Goal: Information Seeking & Learning: Compare options

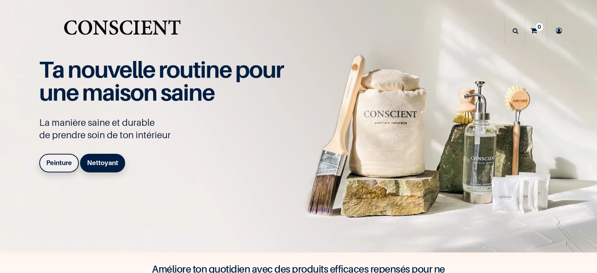
click at [63, 162] on b "Peinture" at bounding box center [59, 163] width 26 height 8
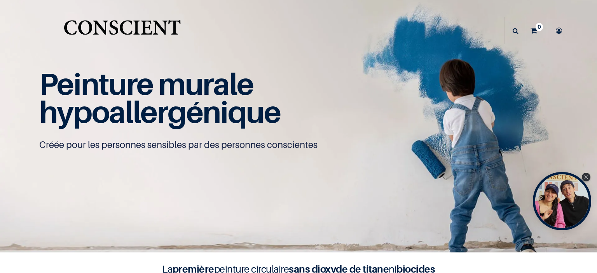
click at [591, 202] on div "Open Tolstoy widget" at bounding box center [562, 201] width 58 height 58
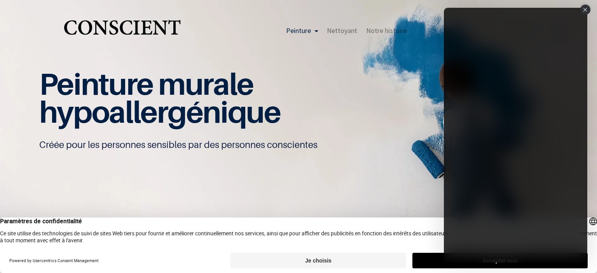
click at [581, 9] on div "Close" at bounding box center [585, 10] width 10 height 10
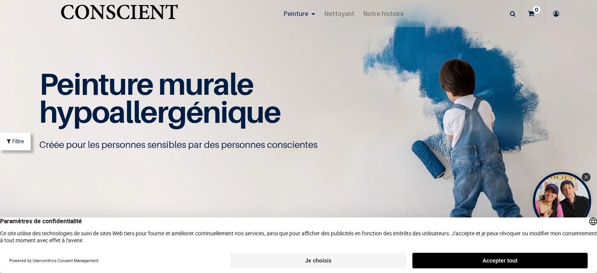
scroll to position [496, 0]
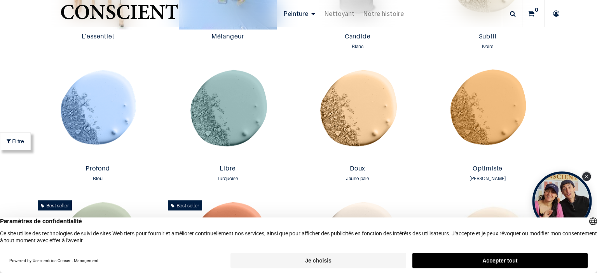
click at [588, 178] on icon "Close Tolstoy widget" at bounding box center [586, 177] width 4 height 4
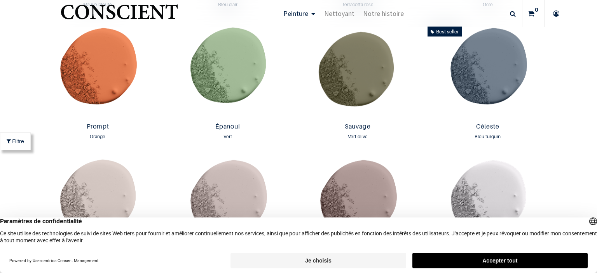
scroll to position [1074, 0]
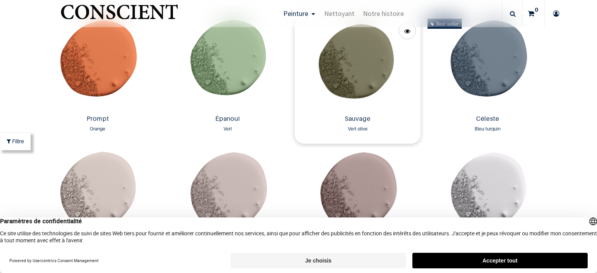
click at [360, 56] on img at bounding box center [357, 64] width 126 height 96
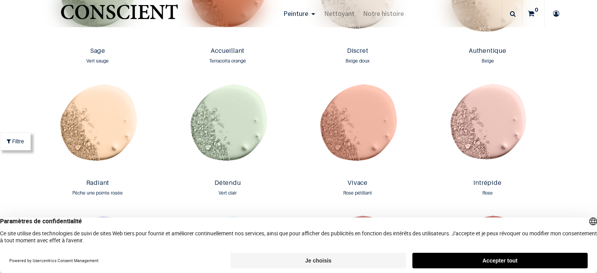
scroll to position [733, 0]
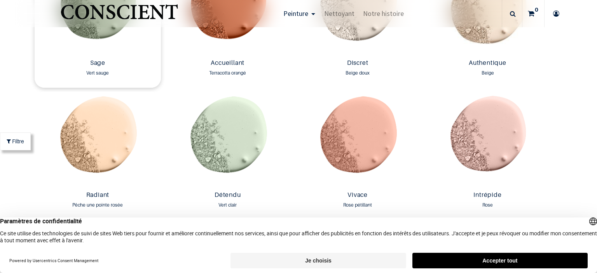
click at [93, 44] on img at bounding box center [98, 8] width 126 height 96
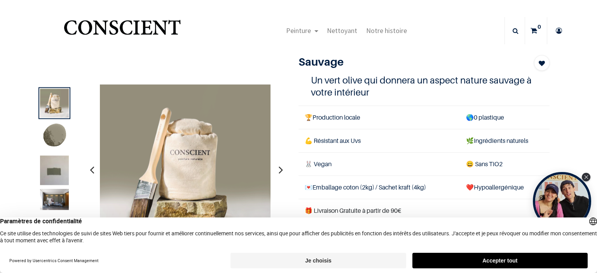
scroll to position [45, 0]
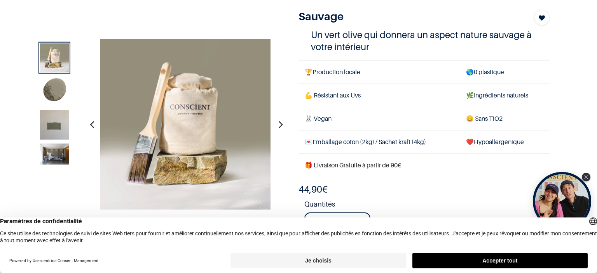
click at [49, 154] on img at bounding box center [54, 154] width 29 height 21
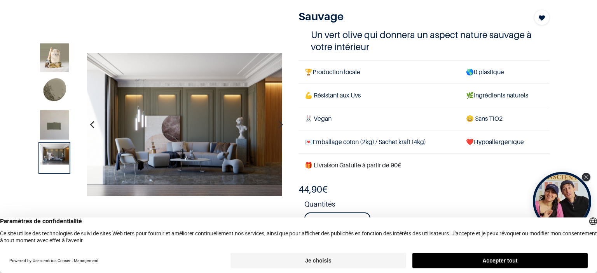
click at [57, 127] on img at bounding box center [54, 129] width 29 height 38
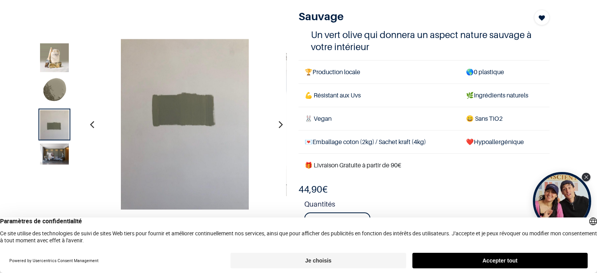
click at [61, 93] on img at bounding box center [54, 91] width 29 height 29
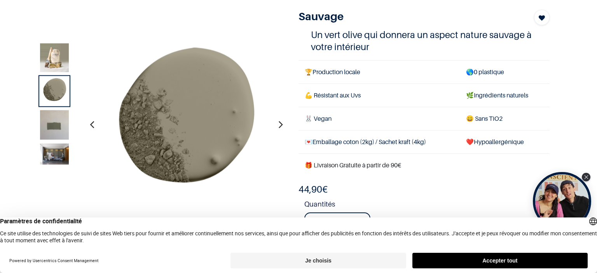
click at [61, 61] on img at bounding box center [54, 58] width 29 height 29
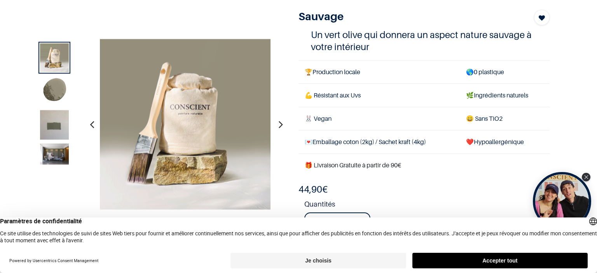
click at [59, 152] on img at bounding box center [54, 154] width 29 height 21
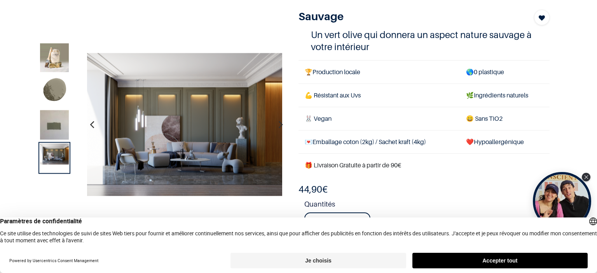
scroll to position [0, 0]
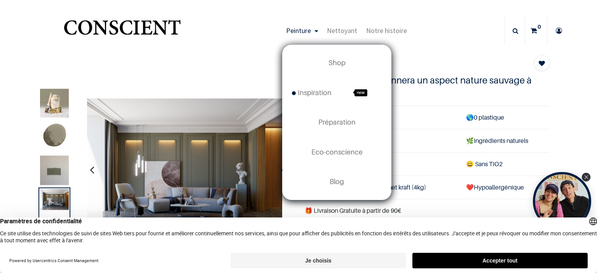
click at [302, 35] on link "Peinture" at bounding box center [302, 30] width 41 height 27
click at [300, 35] on link "Peinture" at bounding box center [302, 30] width 41 height 27
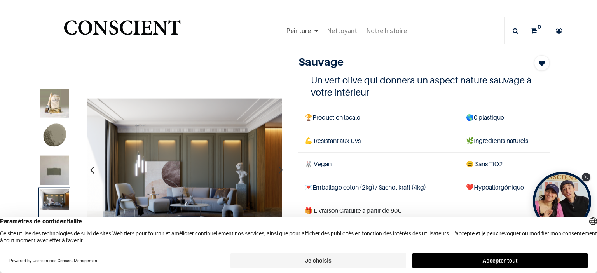
click at [298, 30] on span "Peinture" at bounding box center [298, 30] width 25 height 9
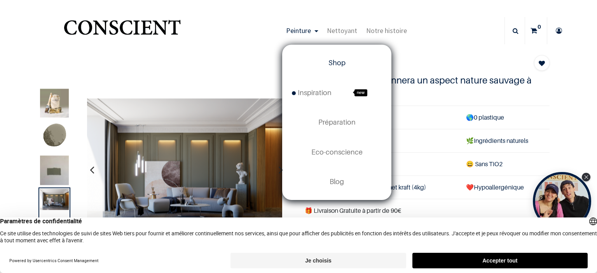
click at [336, 59] on span "Shop" at bounding box center [336, 63] width 17 height 8
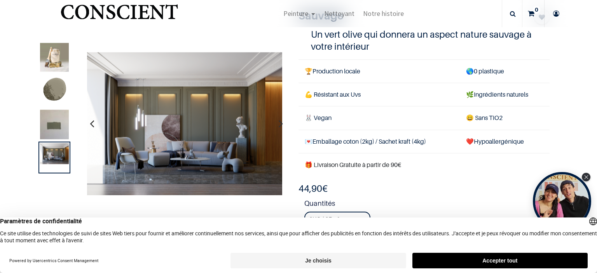
scroll to position [545, 0]
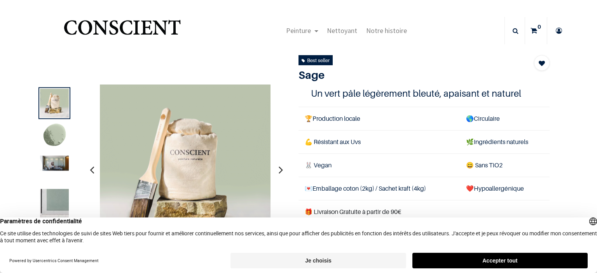
click at [52, 163] on img at bounding box center [54, 163] width 29 height 15
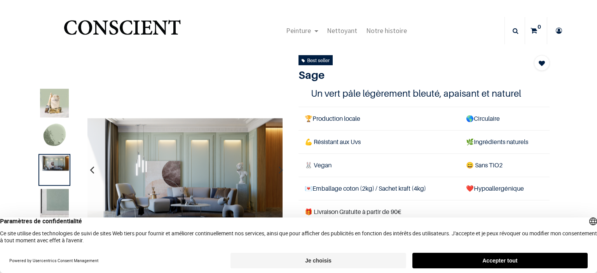
click at [52, 139] on img at bounding box center [54, 136] width 29 height 29
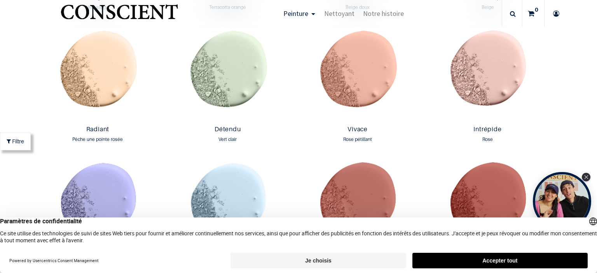
scroll to position [760, 0]
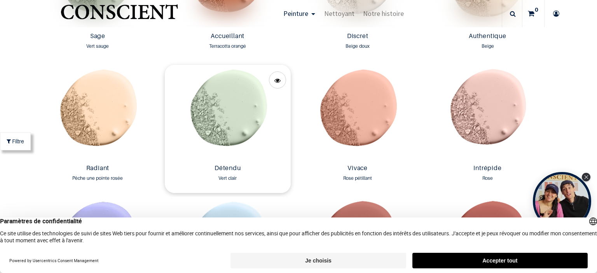
click at [228, 146] on img at bounding box center [228, 113] width 126 height 96
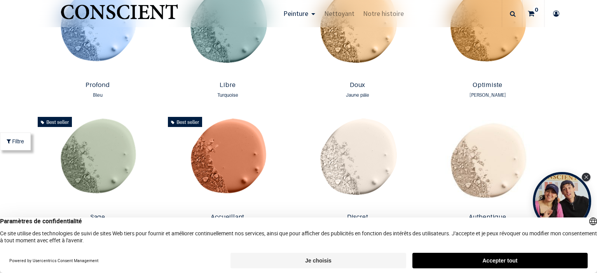
scroll to position [598, 0]
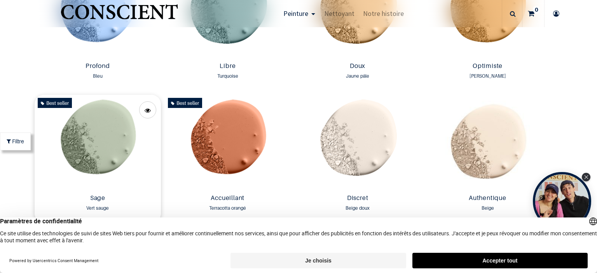
click at [99, 138] on img at bounding box center [98, 143] width 126 height 96
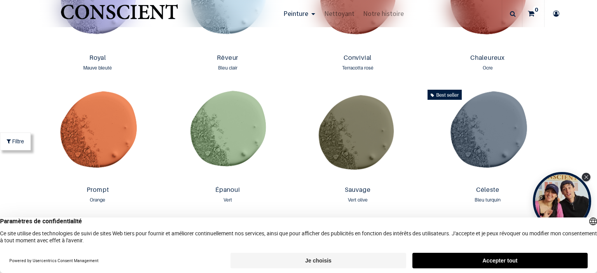
scroll to position [1053, 0]
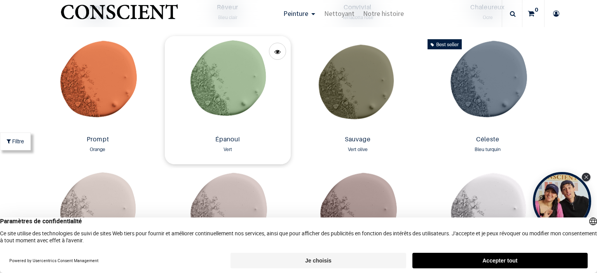
click at [197, 66] on img at bounding box center [228, 84] width 126 height 96
click at [333, 105] on img at bounding box center [357, 84] width 126 height 96
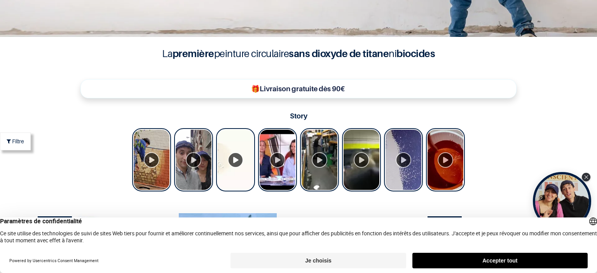
scroll to position [0, 0]
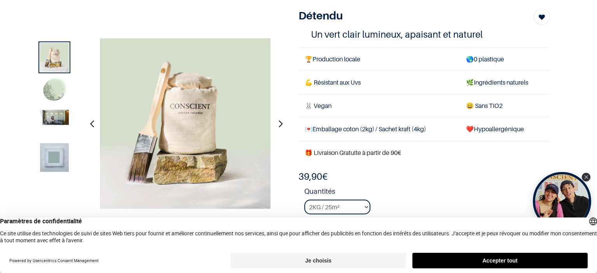
scroll to position [64, 0]
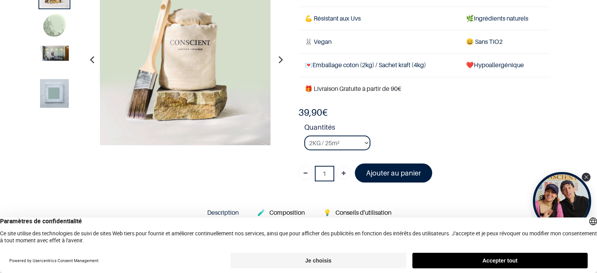
click at [53, 63] on div at bounding box center [54, 60] width 32 height 32
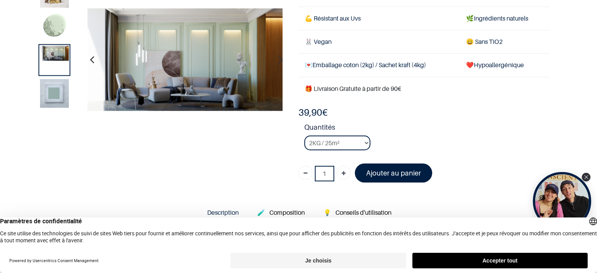
click at [56, 87] on img at bounding box center [54, 93] width 29 height 29
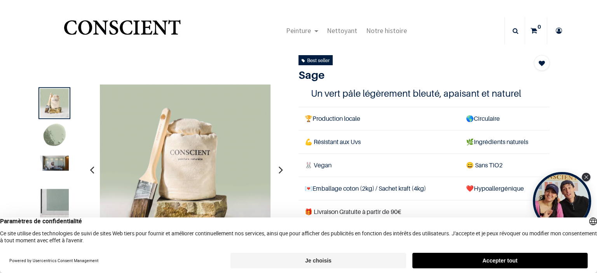
click at [52, 165] on img at bounding box center [54, 163] width 29 height 15
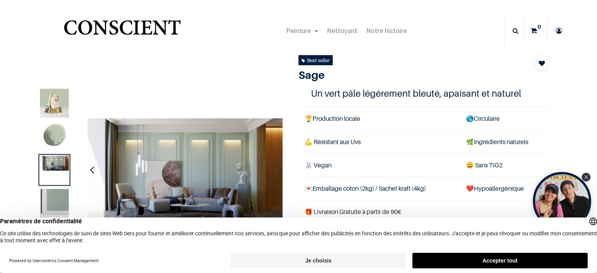
scroll to position [34, 0]
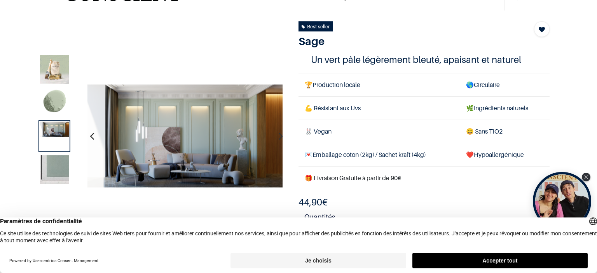
click at [61, 106] on img at bounding box center [54, 103] width 29 height 29
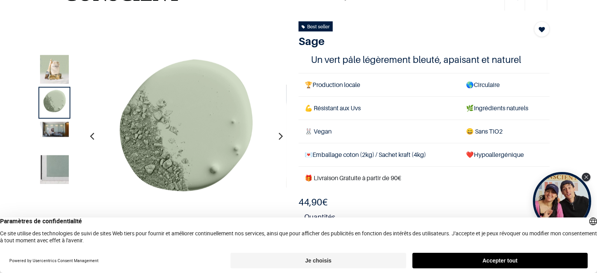
click at [52, 169] on img at bounding box center [54, 169] width 29 height 29
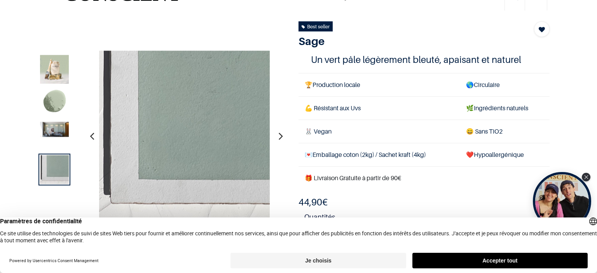
click at [58, 69] on img at bounding box center [54, 69] width 29 height 29
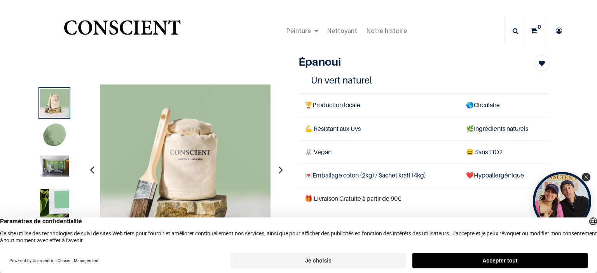
click at [57, 171] on img at bounding box center [54, 166] width 29 height 21
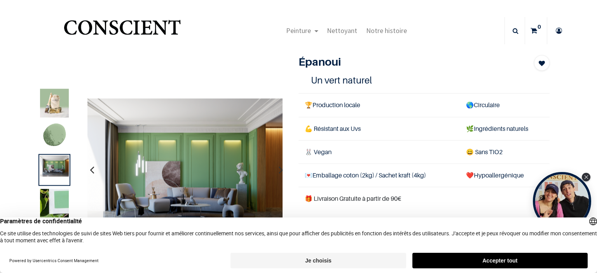
click at [59, 108] on img at bounding box center [54, 103] width 29 height 29
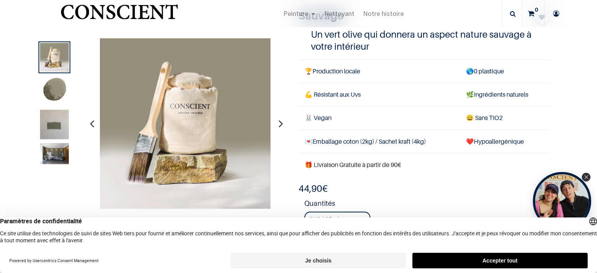
scroll to position [239, 0]
